Goal: Task Accomplishment & Management: Manage account settings

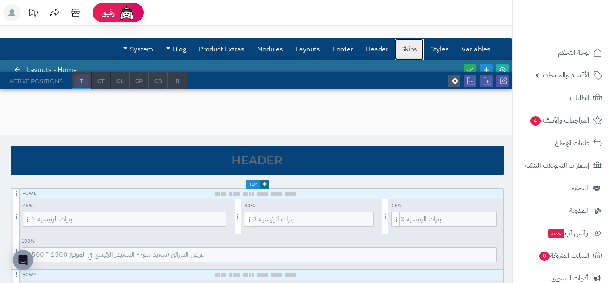
click at [407, 55] on link "Skins" at bounding box center [409, 49] width 29 height 21
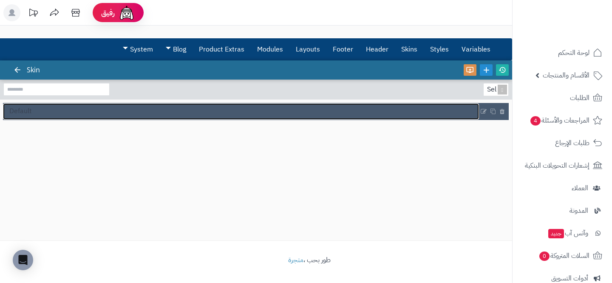
click at [334, 110] on link "Default" at bounding box center [241, 111] width 476 height 16
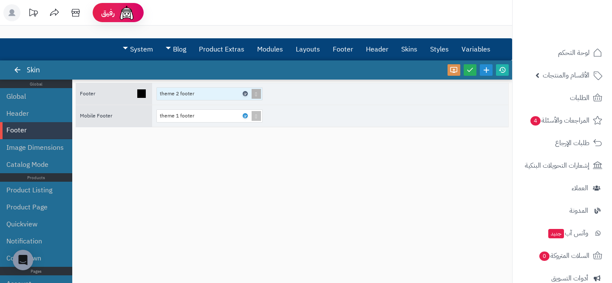
click at [245, 96] on link at bounding box center [245, 93] width 5 height 5
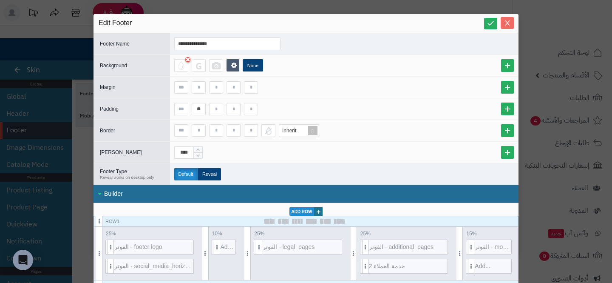
click at [506, 23] on icon "Close" at bounding box center [507, 23] width 7 height 7
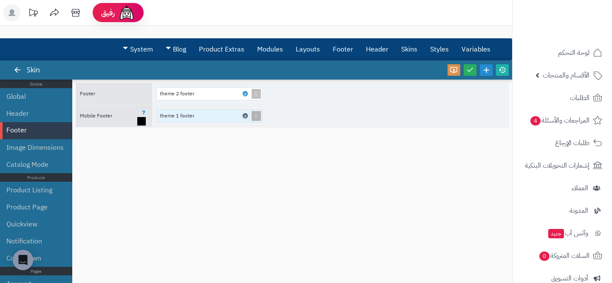
click at [243, 116] on link at bounding box center [245, 115] width 5 height 5
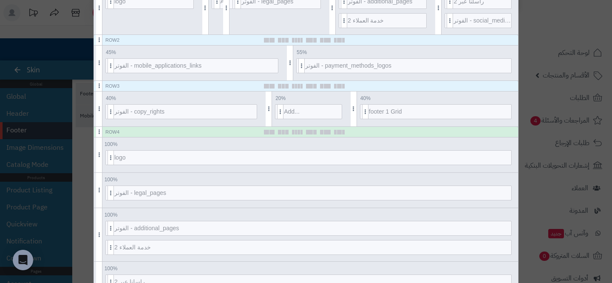
scroll to position [276, 0]
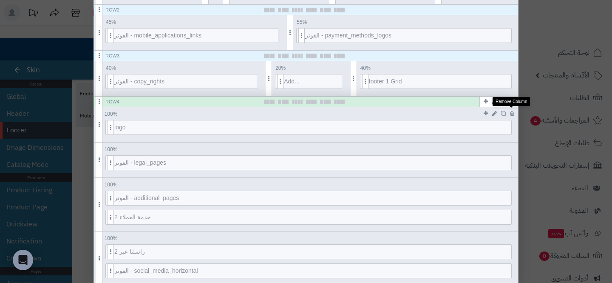
click at [512, 114] on icon at bounding box center [512, 114] width 4 height 6
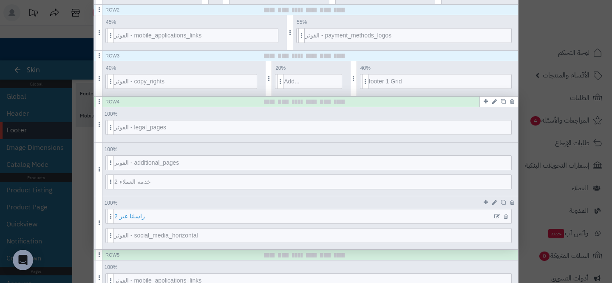
scroll to position [394, 0]
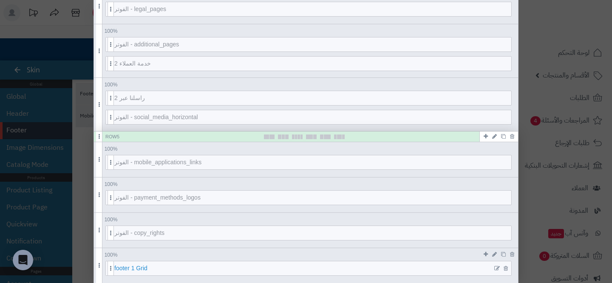
click at [469, 272] on span "footer 1 Grid" at bounding box center [312, 268] width 397 height 14
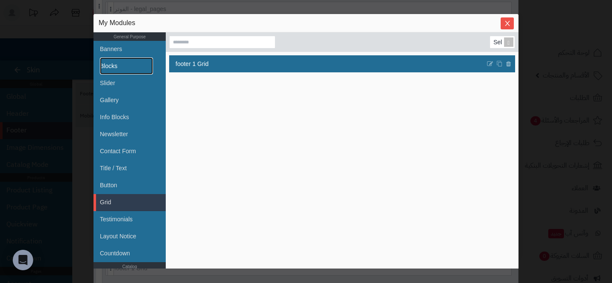
click at [121, 70] on link "Blocks" at bounding box center [126, 65] width 53 height 17
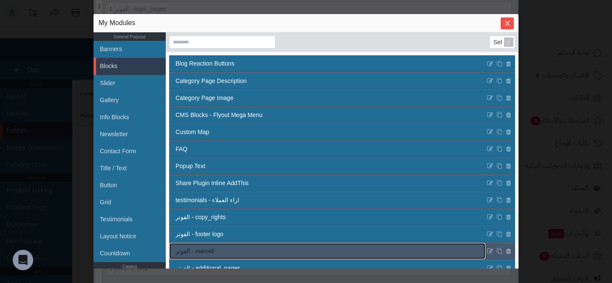
click at [239, 245] on link "الفوتر - maroof" at bounding box center [327, 251] width 316 height 16
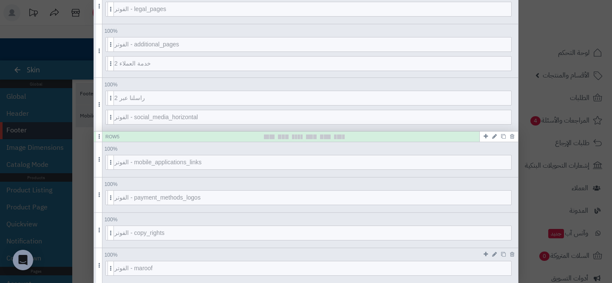
click at [484, 252] on icon at bounding box center [486, 254] width 4 height 6
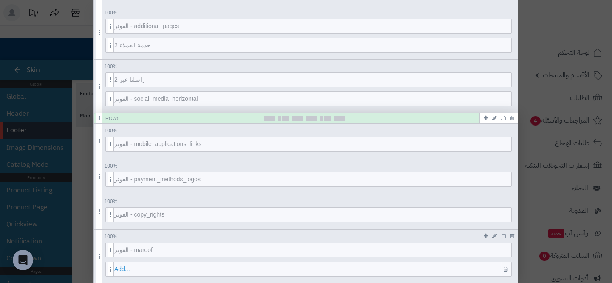
click at [348, 268] on span "Add..." at bounding box center [312, 269] width 397 height 14
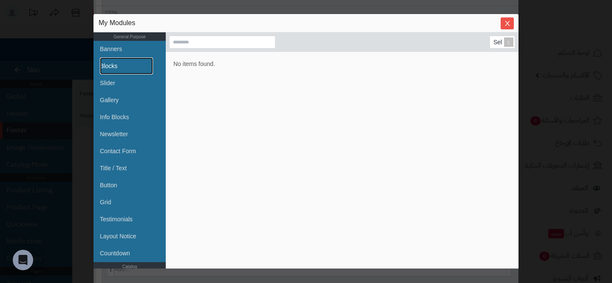
click at [142, 71] on link "Blocks" at bounding box center [126, 65] width 53 height 17
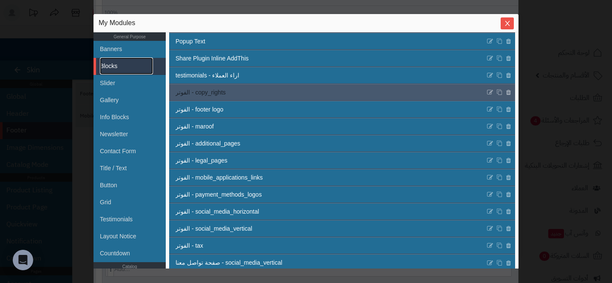
scroll to position [131, 0]
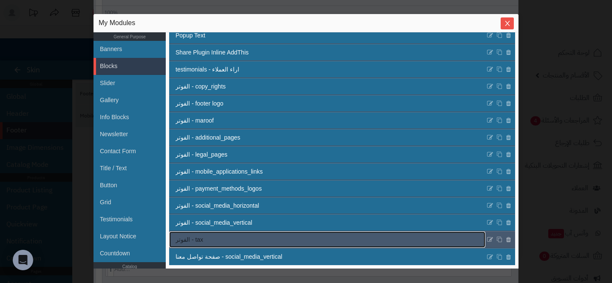
click at [320, 235] on link "الفوتر - tax" at bounding box center [327, 239] width 316 height 16
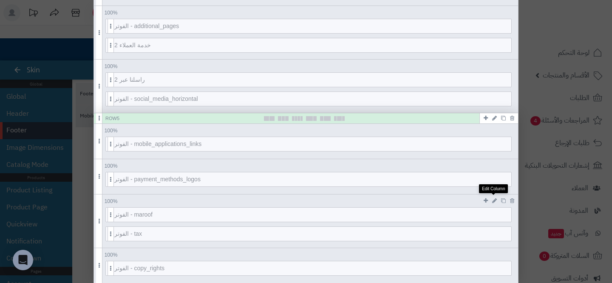
click at [498, 199] on link at bounding box center [494, 201] width 9 height 10
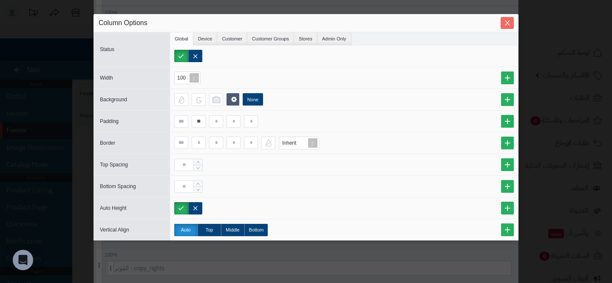
click at [512, 21] on span "Close" at bounding box center [507, 23] width 13 height 7
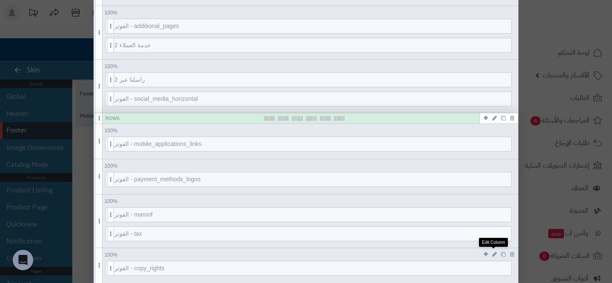
click at [492, 253] on link at bounding box center [494, 254] width 9 height 10
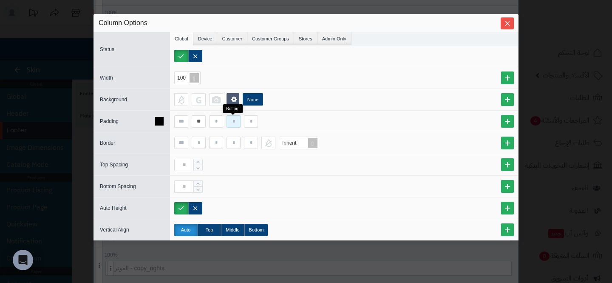
click at [237, 121] on input at bounding box center [234, 121] width 14 height 12
type input "**"
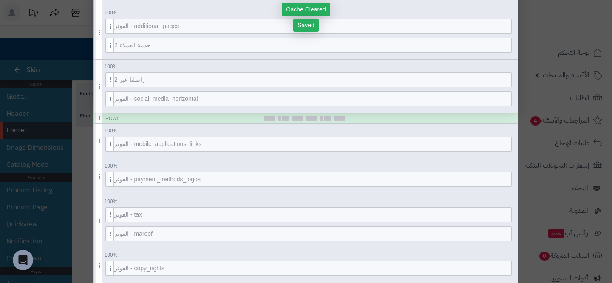
drag, startPoint x: 111, startPoint y: 231, endPoint x: 367, endPoint y: 1, distance: 344.3
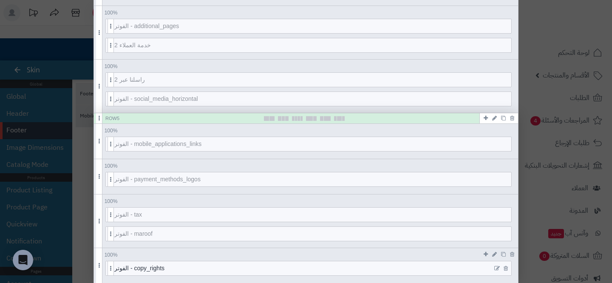
click at [495, 268] on icon at bounding box center [498, 268] width 6 height 6
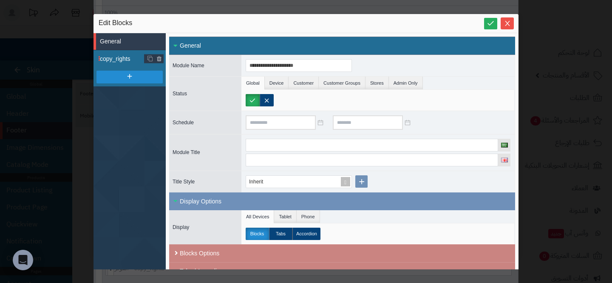
click at [111, 60] on span "copy_rights" at bounding box center [133, 58] width 66 height 9
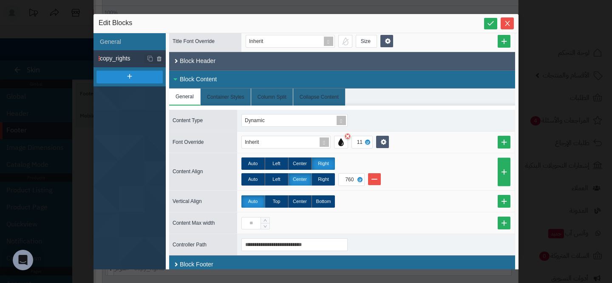
scroll to position [125, 0]
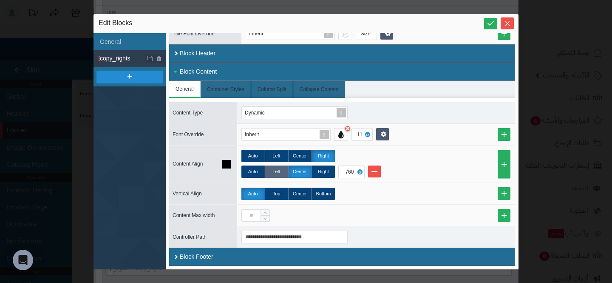
click at [281, 172] on label "Left" at bounding box center [276, 171] width 23 height 12
click at [327, 168] on label "Right" at bounding box center [323, 171] width 23 height 12
click at [276, 166] on label "Left" at bounding box center [276, 171] width 23 height 12
click at [17, 155] on div "**********" at bounding box center [306, 141] width 612 height 283
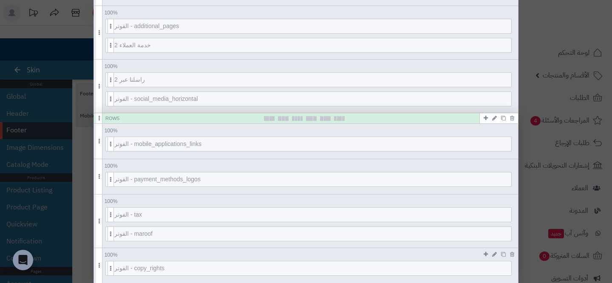
click at [493, 251] on icon at bounding box center [494, 254] width 5 height 6
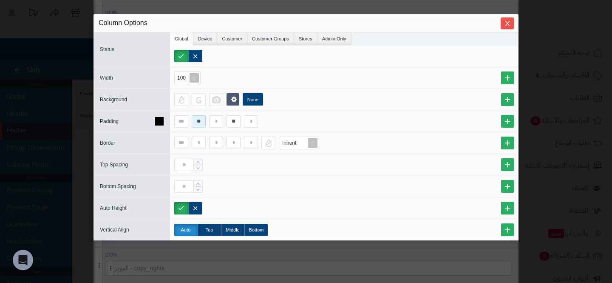
click at [202, 115] on input "**" at bounding box center [199, 121] width 14 height 12
type input "**"
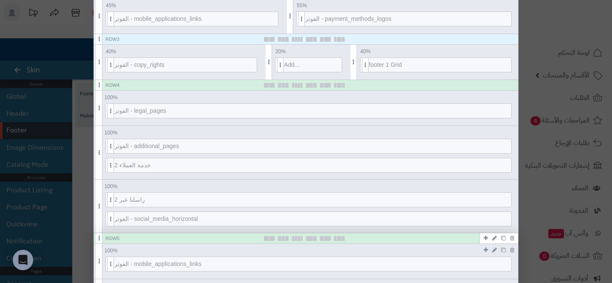
scroll to position [292, 0]
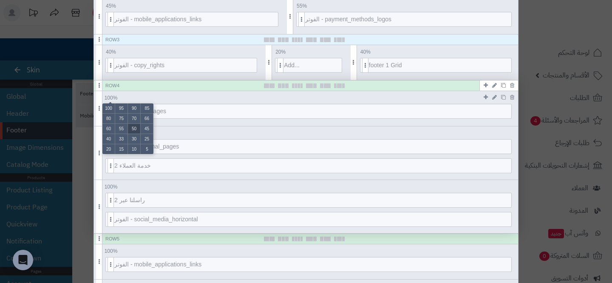
click at [131, 131] on li "50" at bounding box center [134, 129] width 13 height 10
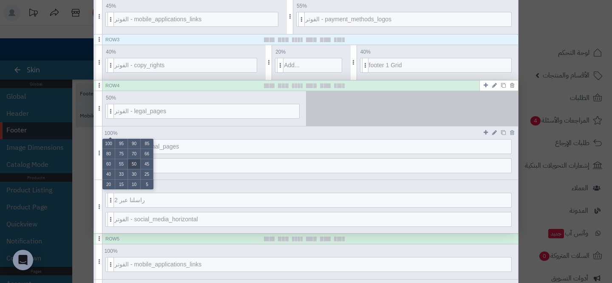
click at [134, 159] on li "50" at bounding box center [134, 164] width 13 height 10
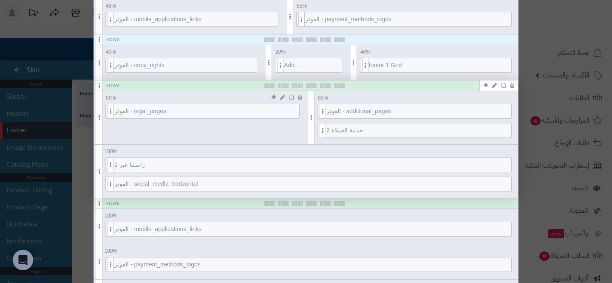
click at [280, 98] on icon at bounding box center [282, 97] width 5 height 6
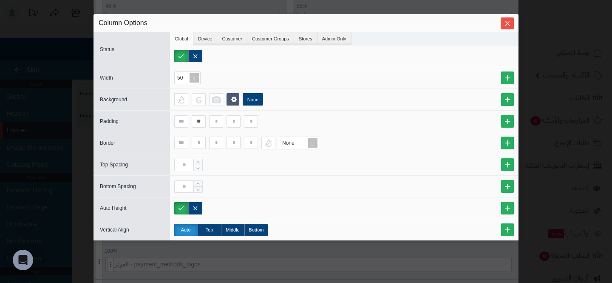
click at [503, 16] on div "Column Options" at bounding box center [306, 23] width 425 height 18
click at [503, 21] on span "Close" at bounding box center [507, 23] width 13 height 7
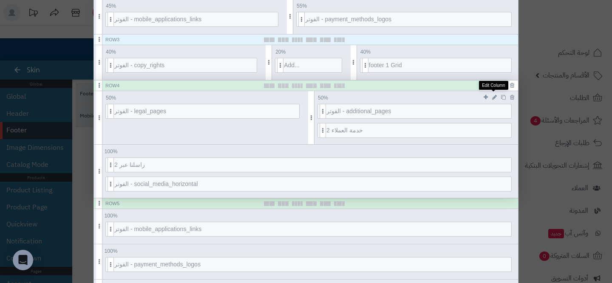
click at [493, 93] on link at bounding box center [494, 97] width 9 height 10
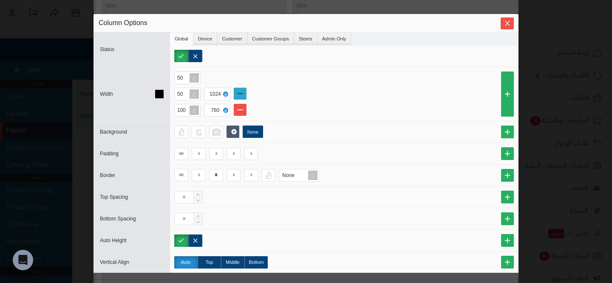
click at [238, 95] on link at bounding box center [240, 94] width 13 height 12
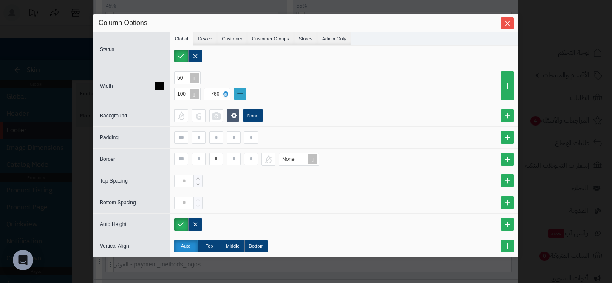
click at [238, 95] on link at bounding box center [240, 94] width 13 height 12
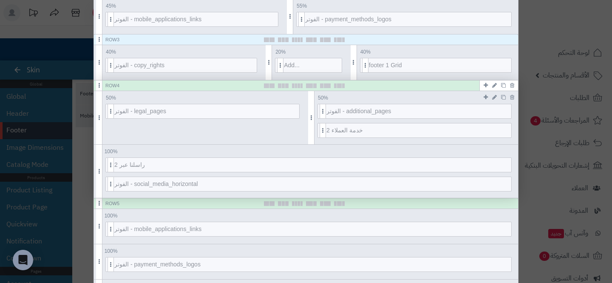
click at [496, 96] on icon at bounding box center [494, 97] width 5 height 6
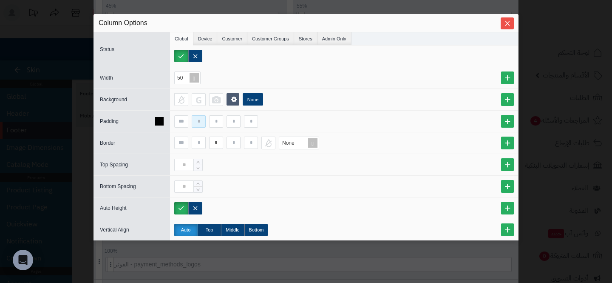
click at [202, 123] on input at bounding box center [199, 121] width 14 height 12
type input "**"
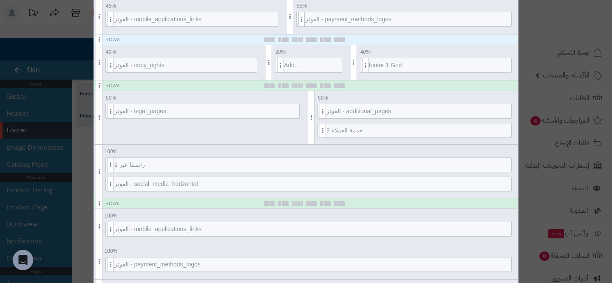
click at [530, 97] on div "**********" at bounding box center [306, 141] width 612 height 283
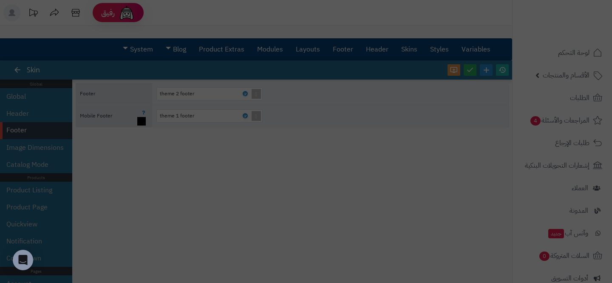
scroll to position [0, 0]
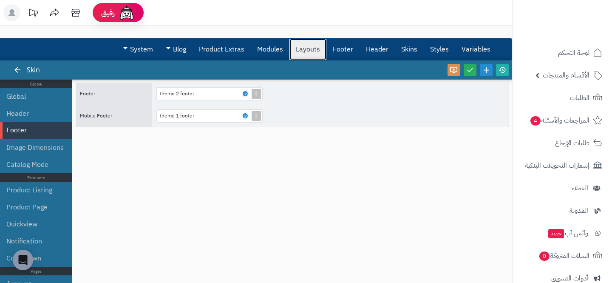
click at [305, 49] on link "Layouts" at bounding box center [308, 49] width 37 height 21
